Goal: Information Seeking & Learning: Learn about a topic

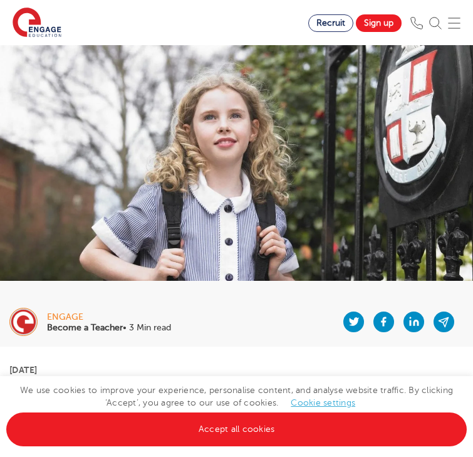
scroll to position [197, 0]
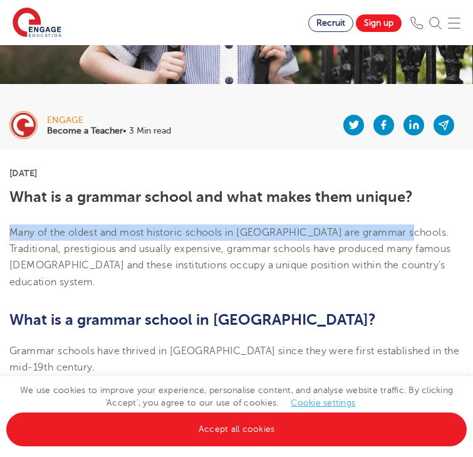
drag, startPoint x: 13, startPoint y: 229, endPoint x: 391, endPoint y: 233, distance: 377.4
click at [391, 233] on span "Many of the oldest and most historic schools in [GEOGRAPHIC_DATA] are grammar s…" at bounding box center [230, 257] width 442 height 61
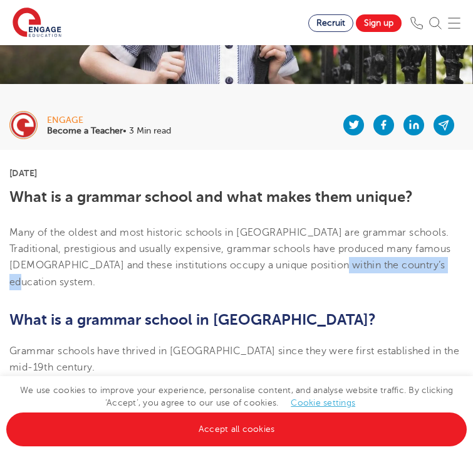
drag, startPoint x: 436, startPoint y: 266, endPoint x: 308, endPoint y: 258, distance: 128.2
click at [308, 258] on p "Many of the oldest and most historic schools in [GEOGRAPHIC_DATA] are grammar s…" at bounding box center [236, 257] width 454 height 66
drag, startPoint x: 293, startPoint y: 260, endPoint x: 400, endPoint y: 273, distance: 107.9
click at [400, 273] on p "Many of the oldest and most historic schools in [GEOGRAPHIC_DATA] are grammar s…" at bounding box center [236, 257] width 454 height 66
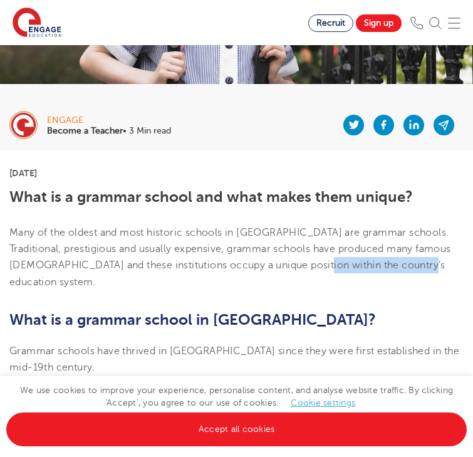
click at [400, 273] on p "Many of the oldest and most historic schools in [GEOGRAPHIC_DATA] are grammar s…" at bounding box center [236, 257] width 454 height 66
drag, startPoint x: 423, startPoint y: 261, endPoint x: 244, endPoint y: 259, distance: 179.3
click at [244, 259] on p "Many of the oldest and most historic schools in [GEOGRAPHIC_DATA] are grammar s…" at bounding box center [236, 257] width 454 height 66
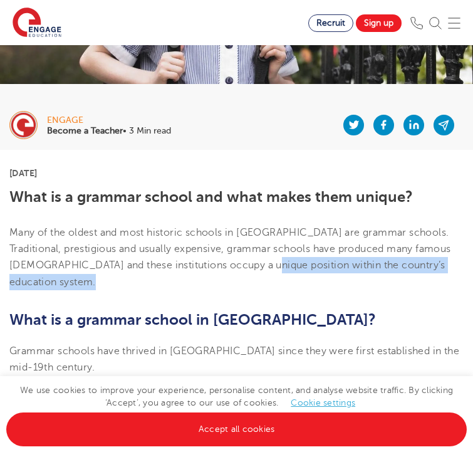
drag, startPoint x: 239, startPoint y: 266, endPoint x: 499, endPoint y: 278, distance: 260.4
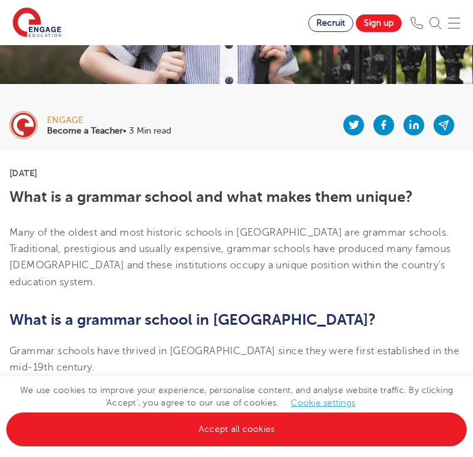
click at [436, 263] on p "Many of the oldest and most historic schools in [GEOGRAPHIC_DATA] are grammar s…" at bounding box center [236, 257] width 454 height 66
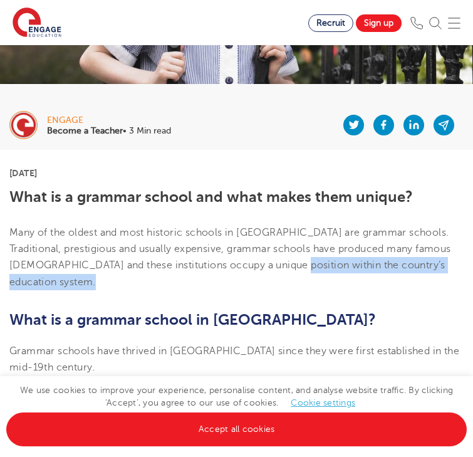
drag, startPoint x: 436, startPoint y: 263, endPoint x: 267, endPoint y: 262, distance: 168.6
click at [267, 262] on p "Many of the oldest and most historic schools in [GEOGRAPHIC_DATA] are grammar s…" at bounding box center [236, 257] width 454 height 66
click at [267, 262] on span "Many of the oldest and most historic schools in [GEOGRAPHIC_DATA] are grammar s…" at bounding box center [230, 257] width 442 height 61
drag, startPoint x: 267, startPoint y: 262, endPoint x: 394, endPoint y: 272, distance: 127.0
click at [394, 272] on p "Many of the oldest and most historic schools in [GEOGRAPHIC_DATA] are grammar s…" at bounding box center [236, 257] width 454 height 66
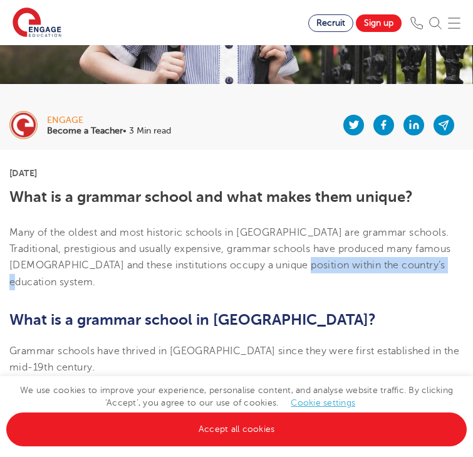
click at [394, 272] on p "Many of the oldest and most historic schools in [GEOGRAPHIC_DATA] are grammar s…" at bounding box center [236, 257] width 454 height 66
drag, startPoint x: 431, startPoint y: 268, endPoint x: 288, endPoint y: 261, distance: 143.1
click at [288, 261] on p "Many of the oldest and most historic schools in [GEOGRAPHIC_DATA] are grammar s…" at bounding box center [236, 257] width 454 height 66
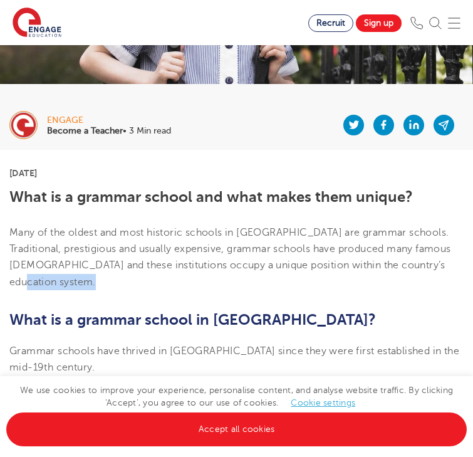
drag, startPoint x: 429, startPoint y: 270, endPoint x: 423, endPoint y: 273, distance: 7.0
click at [423, 273] on p "Many of the oldest and most historic schools in [GEOGRAPHIC_DATA] are grammar s…" at bounding box center [236, 257] width 454 height 66
click at [431, 263] on p "Many of the oldest and most historic schools in [GEOGRAPHIC_DATA] are grammar s…" at bounding box center [236, 257] width 454 height 66
drag, startPoint x: 431, startPoint y: 263, endPoint x: 310, endPoint y: 263, distance: 121.0
click at [310, 263] on p "Many of the oldest and most historic schools in [GEOGRAPHIC_DATA] are grammar s…" at bounding box center [236, 257] width 454 height 66
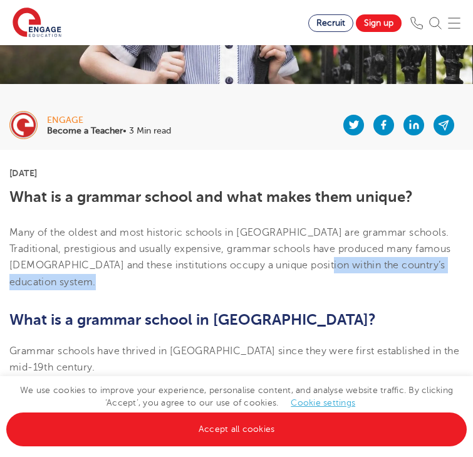
click at [445, 268] on p "Many of the oldest and most historic schools in [GEOGRAPHIC_DATA] are grammar s…" at bounding box center [236, 257] width 454 height 66
drag, startPoint x: 439, startPoint y: 266, endPoint x: 291, endPoint y: 262, distance: 147.4
click at [291, 262] on p "Many of the oldest and most historic schools in [GEOGRAPHIC_DATA] are grammar s…" at bounding box center [236, 257] width 454 height 66
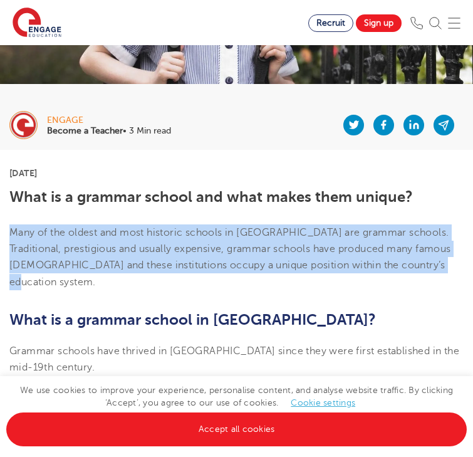
drag, startPoint x: 429, startPoint y: 266, endPoint x: 4, endPoint y: 226, distance: 426.8
click at [426, 264] on p "Many of the oldest and most historic schools in [GEOGRAPHIC_DATA] are grammar s…" at bounding box center [236, 257] width 454 height 66
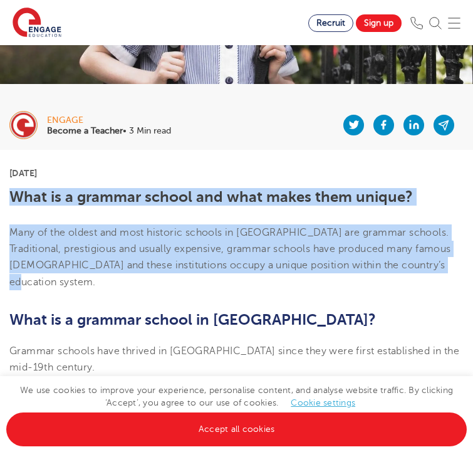
drag, startPoint x: 426, startPoint y: 265, endPoint x: 5, endPoint y: 194, distance: 427.2
drag, startPoint x: 5, startPoint y: 194, endPoint x: 449, endPoint y: 266, distance: 449.7
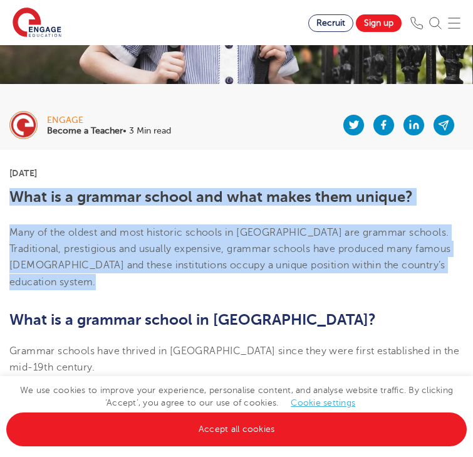
click at [449, 266] on p "Many of the oldest and most historic schools in [GEOGRAPHIC_DATA] are grammar s…" at bounding box center [236, 257] width 454 height 66
drag, startPoint x: 449, startPoint y: 266, endPoint x: 10, endPoint y: 191, distance: 445.3
click at [432, 264] on p "Many of the oldest and most historic schools in [GEOGRAPHIC_DATA] are grammar s…" at bounding box center [236, 257] width 454 height 66
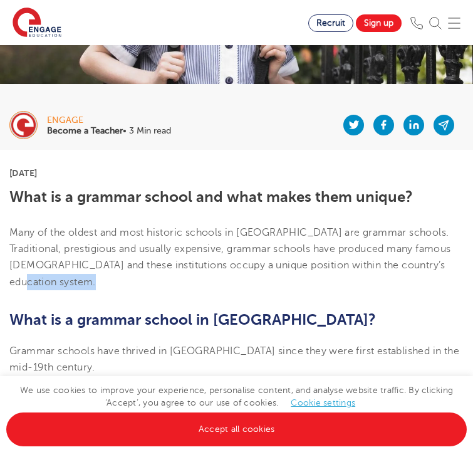
drag, startPoint x: 432, startPoint y: 264, endPoint x: 426, endPoint y: 261, distance: 7.3
click at [426, 261] on p "Many of the oldest and most historic schools in [GEOGRAPHIC_DATA] are grammar s…" at bounding box center [236, 257] width 454 height 66
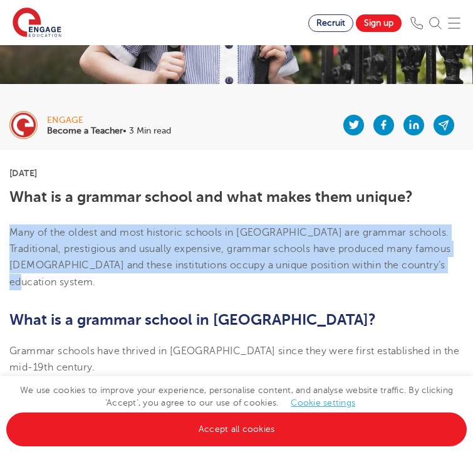
drag, startPoint x: 424, startPoint y: 265, endPoint x: 10, endPoint y: 221, distance: 416.7
drag, startPoint x: 424, startPoint y: 263, endPoint x: -45, endPoint y: 230, distance: 470.0
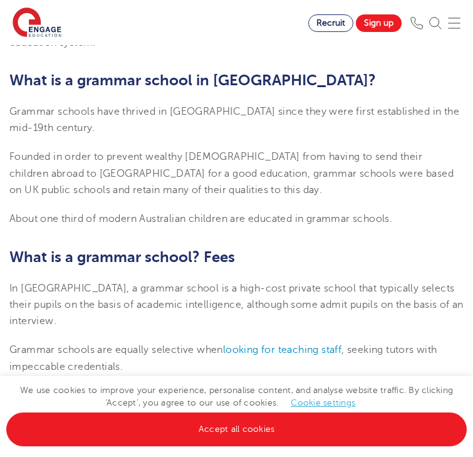
scroll to position [424, 0]
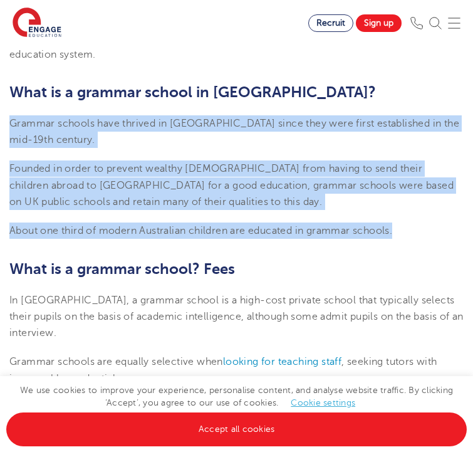
drag, startPoint x: 407, startPoint y: 215, endPoint x: 11, endPoint y: 102, distance: 411.5
click at [11, 118] on span "Grammar schools have thrived in [GEOGRAPHIC_DATA] since they were first establi…" at bounding box center [234, 132] width 450 height 28
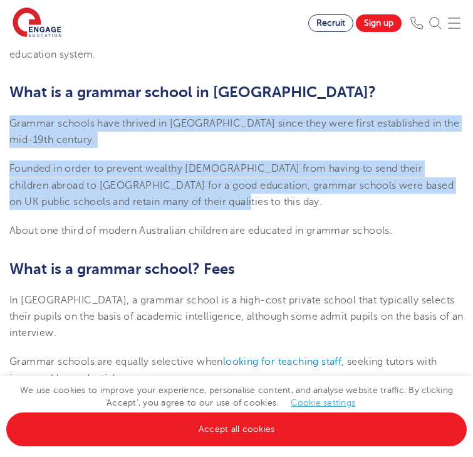
drag, startPoint x: 11, startPoint y: 102, endPoint x: 172, endPoint y: 183, distance: 180.0
click at [172, 183] on p "Founded in order to prevent wealthy [DEMOGRAPHIC_DATA] from having to send thei…" at bounding box center [236, 185] width 454 height 50
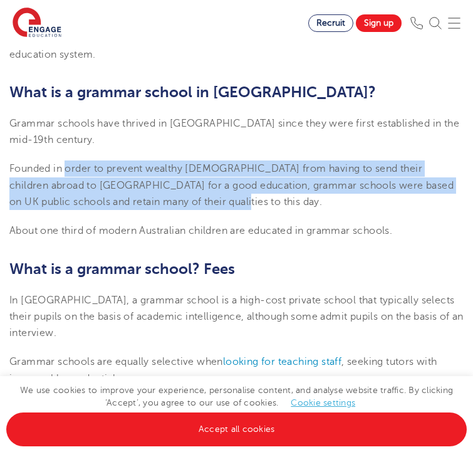
drag, startPoint x: 172, startPoint y: 183, endPoint x: 65, endPoint y: 150, distance: 111.6
click at [65, 160] on p "Founded in order to prevent wealthy [DEMOGRAPHIC_DATA] from having to send thei…" at bounding box center [236, 185] width 454 height 50
click at [65, 163] on span "Founded in order to prevent wealthy [DEMOGRAPHIC_DATA] from having to send thei…" at bounding box center [231, 185] width 444 height 45
drag, startPoint x: 198, startPoint y: 187, endPoint x: 16, endPoint y: 149, distance: 185.9
click at [16, 160] on p "Founded in order to prevent wealthy [DEMOGRAPHIC_DATA] from having to send thei…" at bounding box center [236, 185] width 454 height 50
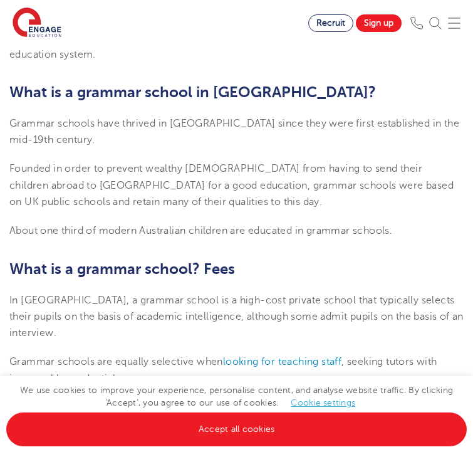
click at [204, 191] on p "Founded in order to prevent wealthy [DEMOGRAPHIC_DATA] from having to send thei…" at bounding box center [236, 185] width 454 height 50
